Goal: Find contact information: Find contact information

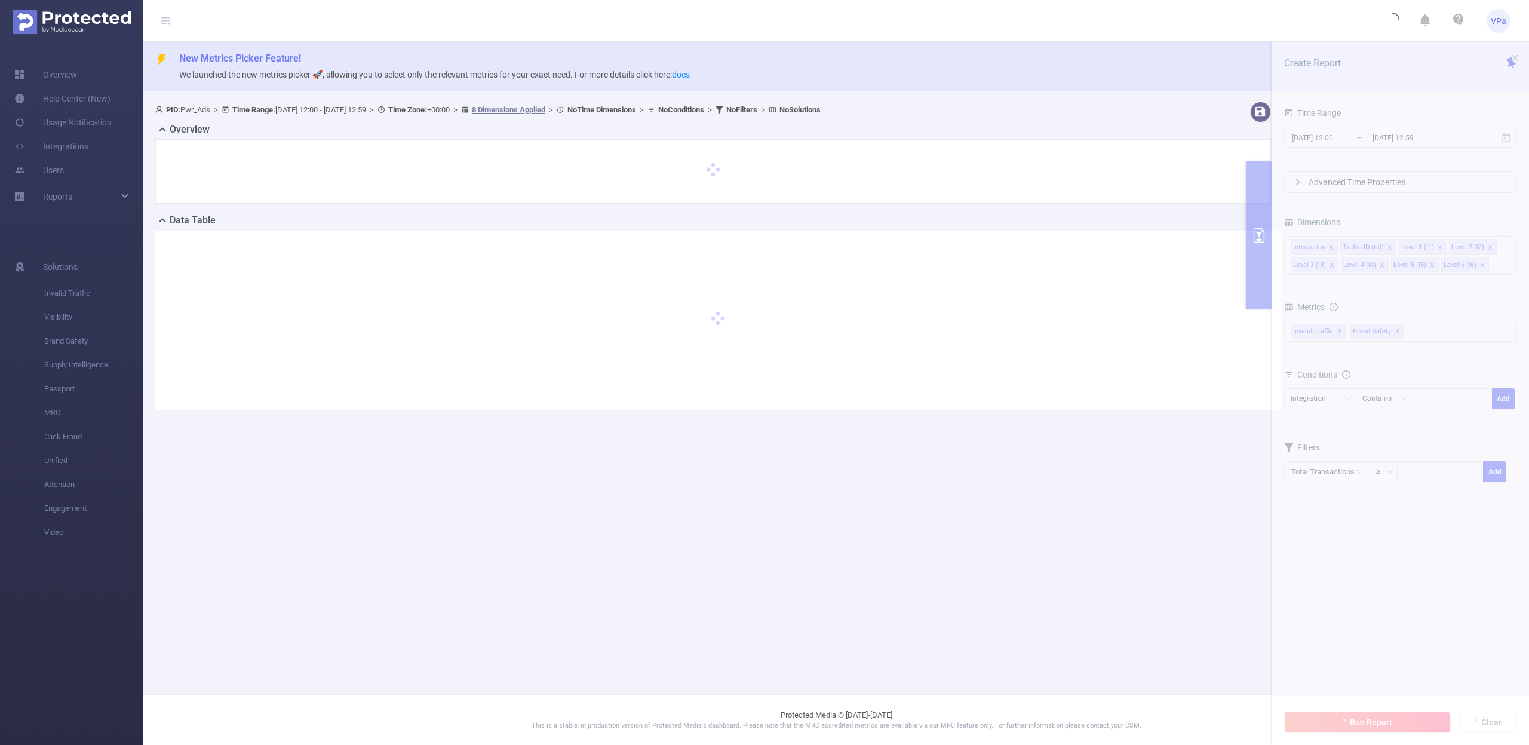
click at [1076, 85] on div "New Metrics Picker Feature! We launched the new metrics picker 🚀, allowing you …" at bounding box center [835, 66] width 1385 height 49
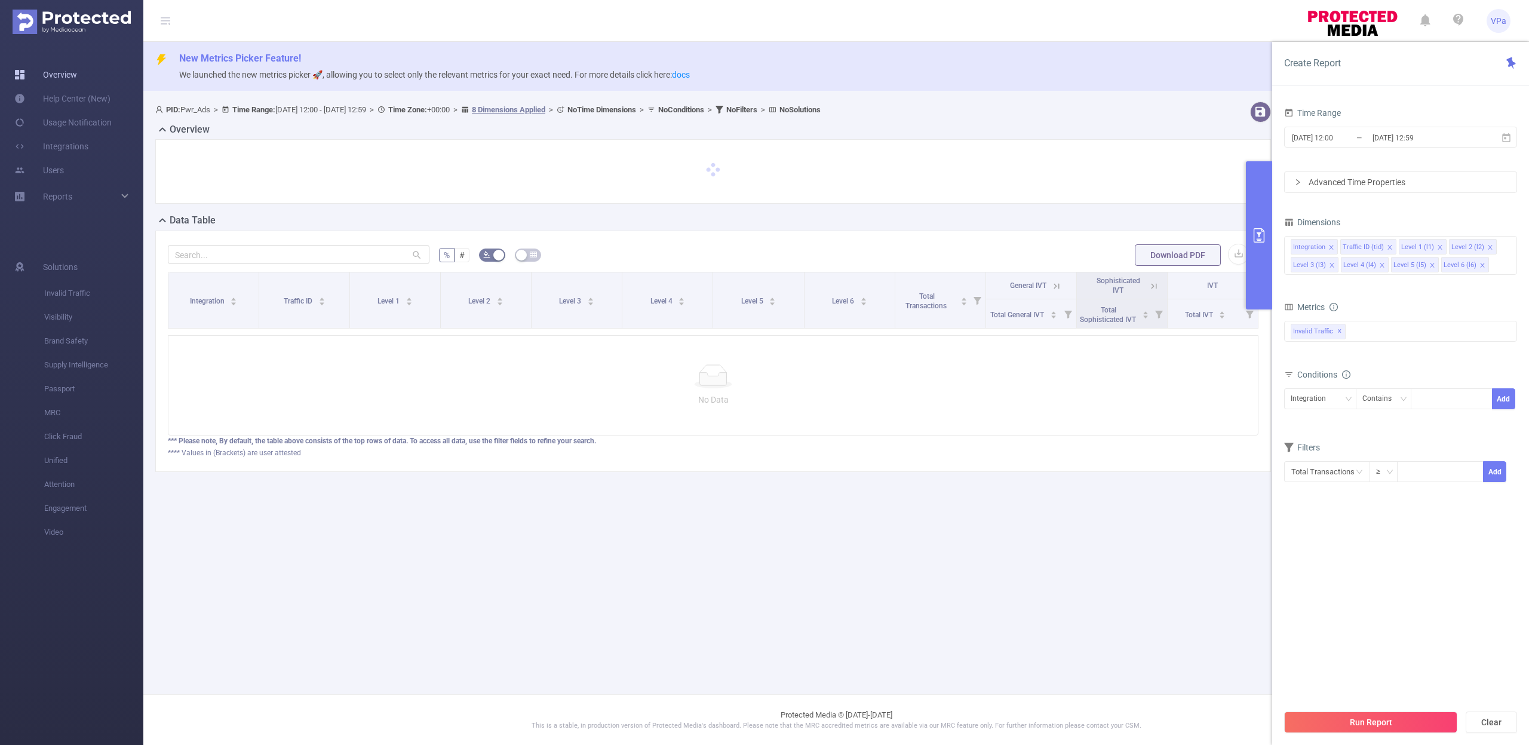
click at [47, 73] on link "Overview" at bounding box center [45, 75] width 63 height 24
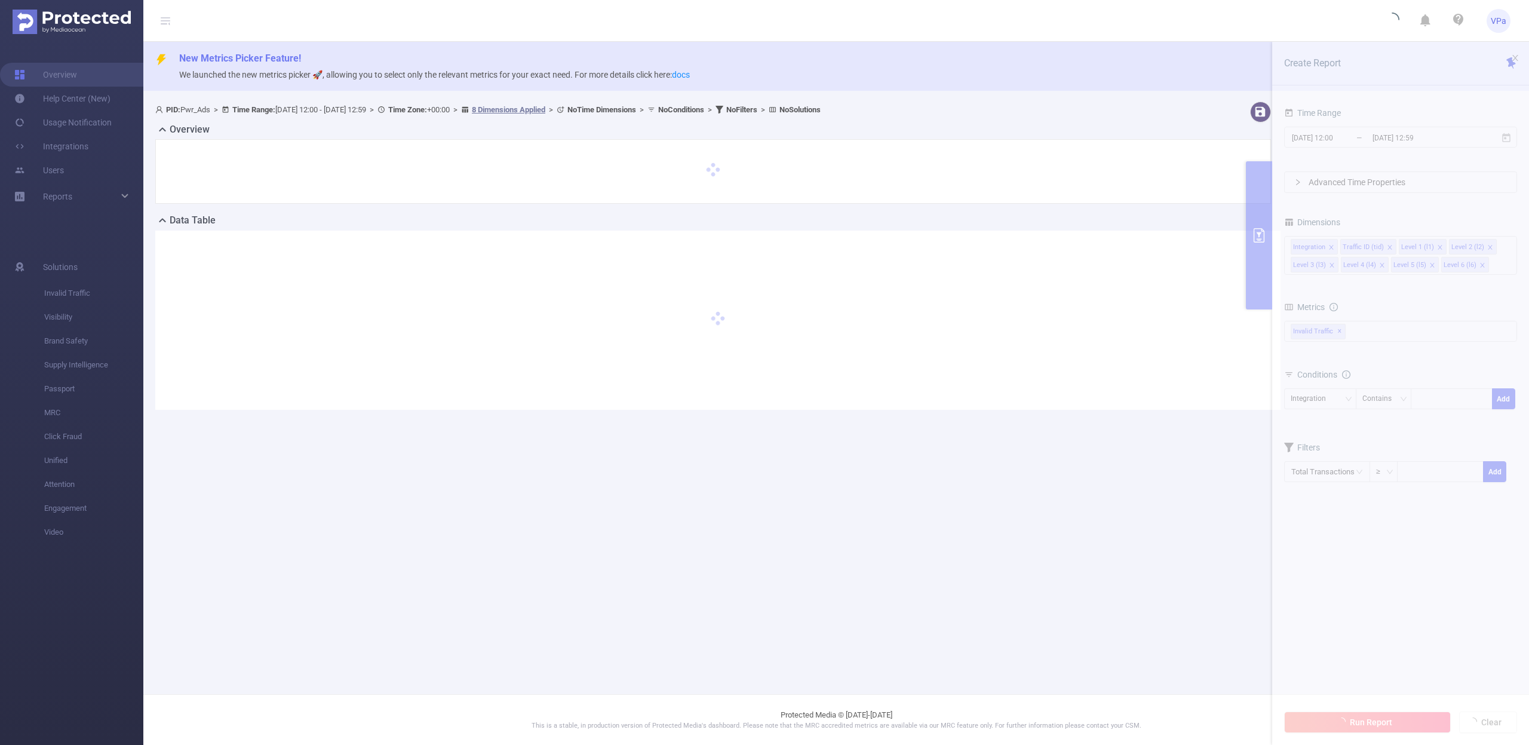
click at [34, 19] on img at bounding box center [72, 22] width 118 height 24
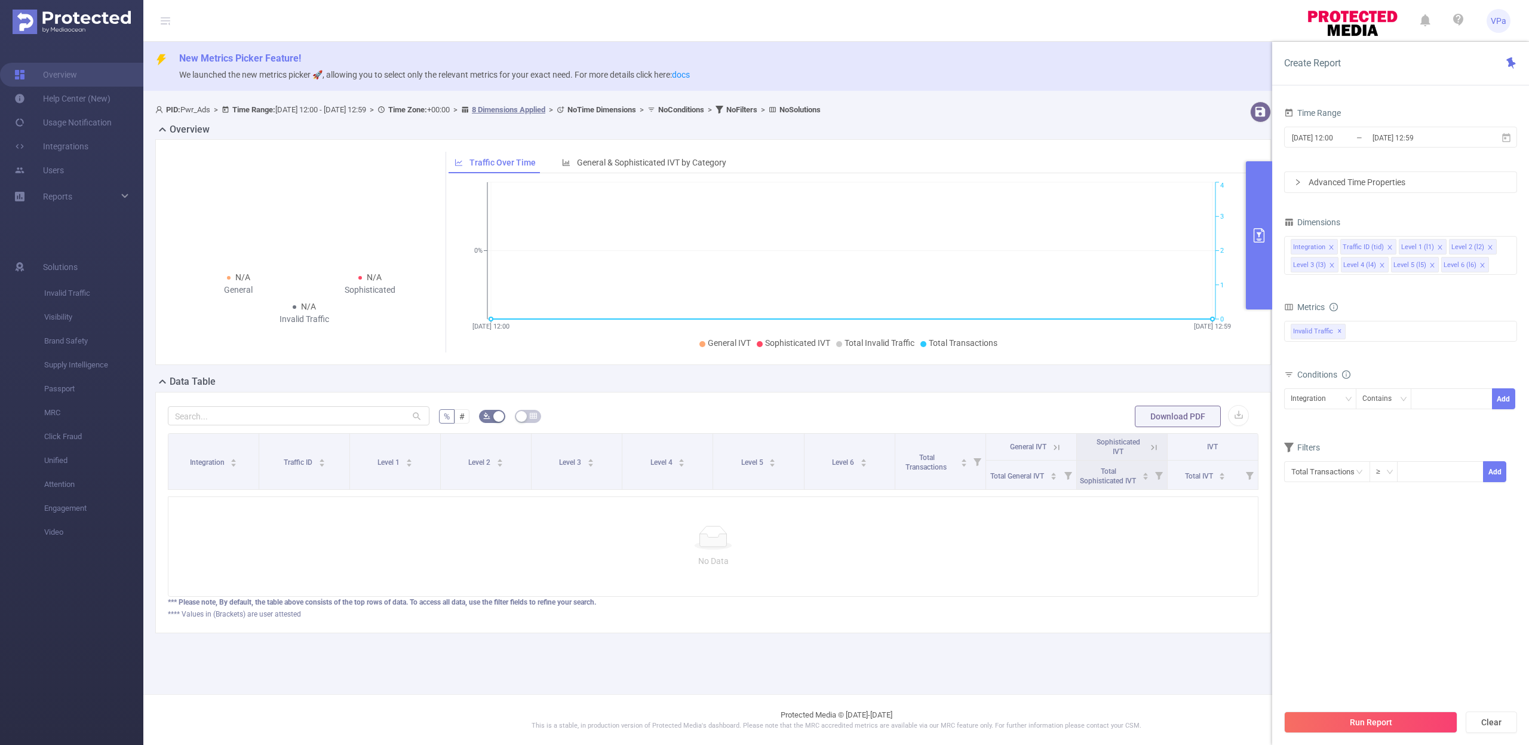
click at [94, 244] on ul "Solutions Invalid Traffic Visibility Brand Safety Supply Intelligence Passport …" at bounding box center [71, 398] width 143 height 333
click at [78, 299] on span "Invalid Traffic" at bounding box center [93, 293] width 99 height 24
click at [54, 170] on link "Users" at bounding box center [39, 170] width 50 height 24
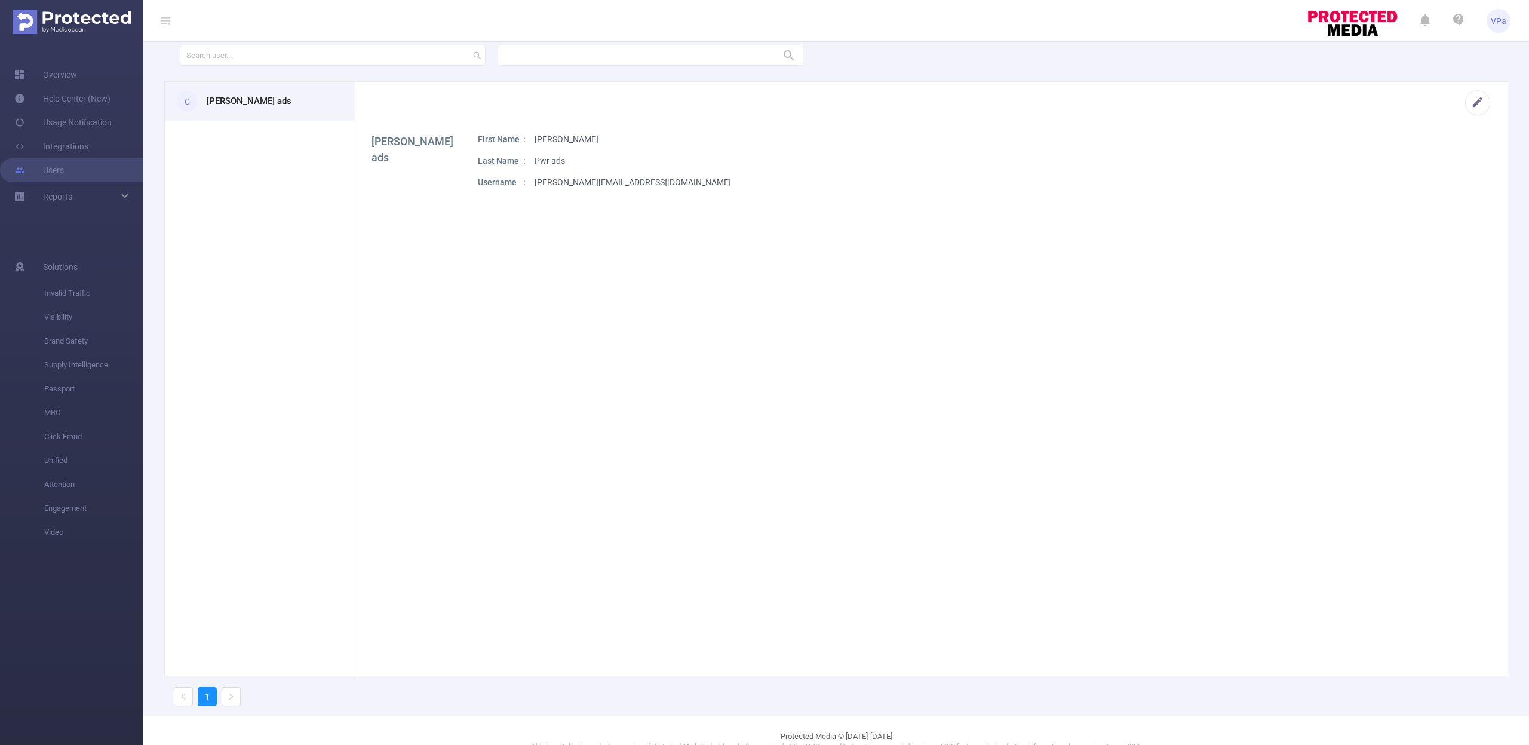
click at [584, 182] on p "[PERSON_NAME][EMAIL_ADDRESS][DOMAIN_NAME]" at bounding box center [632, 182] width 196 height 13
copy div "[PERSON_NAME][EMAIL_ADDRESS][DOMAIN_NAME] 1"
